Goal: Find specific page/section

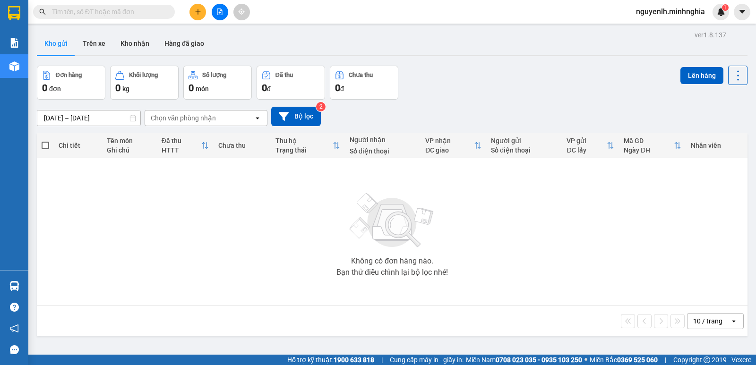
click at [142, 10] on input "text" at bounding box center [107, 12] width 111 height 10
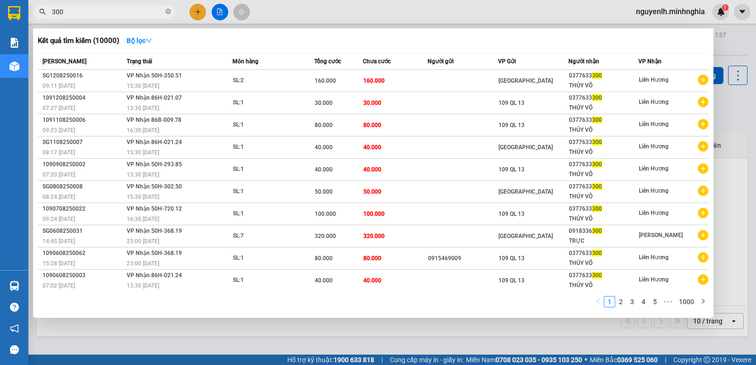
type input "300"
click at [212, 341] on div at bounding box center [378, 182] width 756 height 365
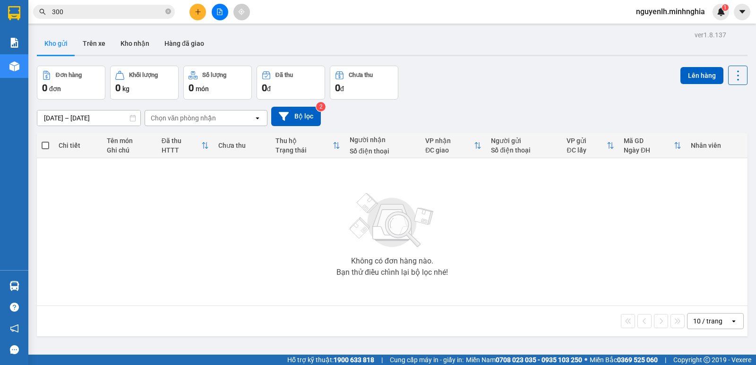
click at [196, 252] on div "Không có đơn hàng nào. Bạn thử điều chỉnh lại bộ lọc nhé!" at bounding box center [392, 232] width 701 height 142
click at [168, 10] on icon "close-circle" at bounding box center [168, 12] width 6 height 6
click at [68, 9] on input "text" at bounding box center [107, 12] width 111 height 10
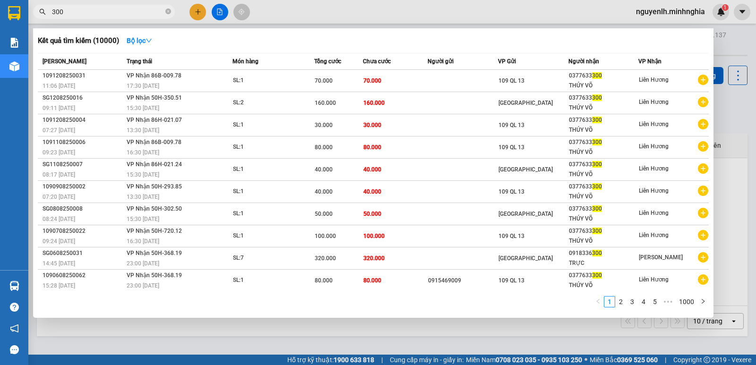
type input "300"
